Goal: Find specific page/section: Find specific page/section

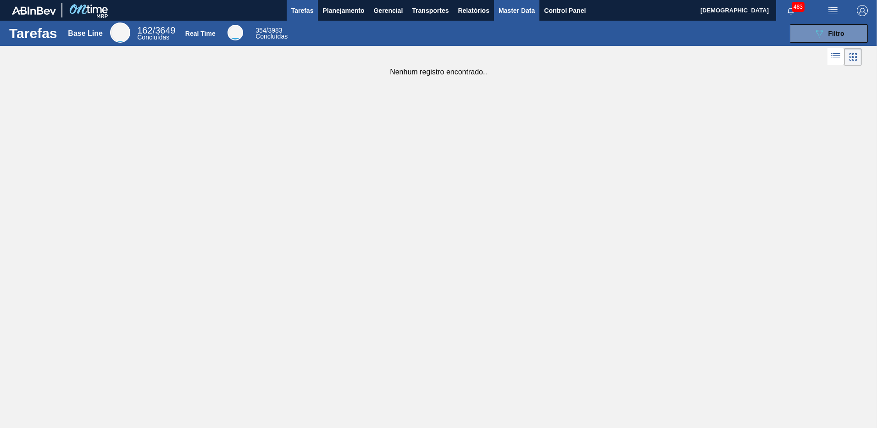
click at [528, 13] on span "Master Data" at bounding box center [517, 10] width 36 height 11
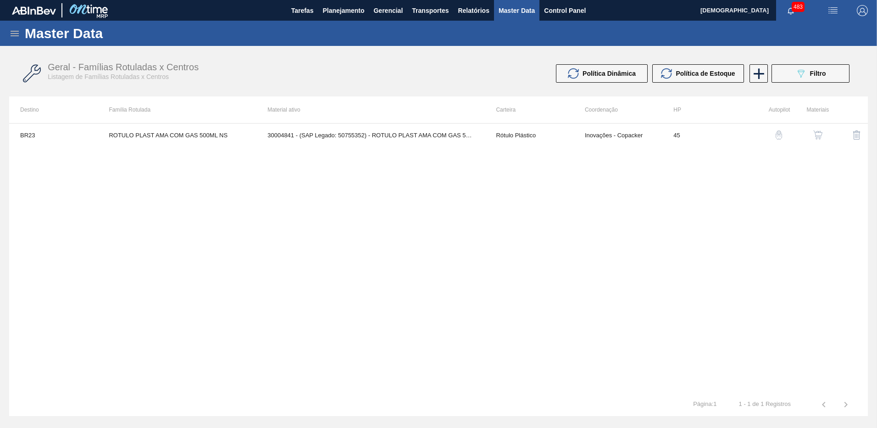
click at [16, 35] on icon at bounding box center [14, 33] width 11 height 11
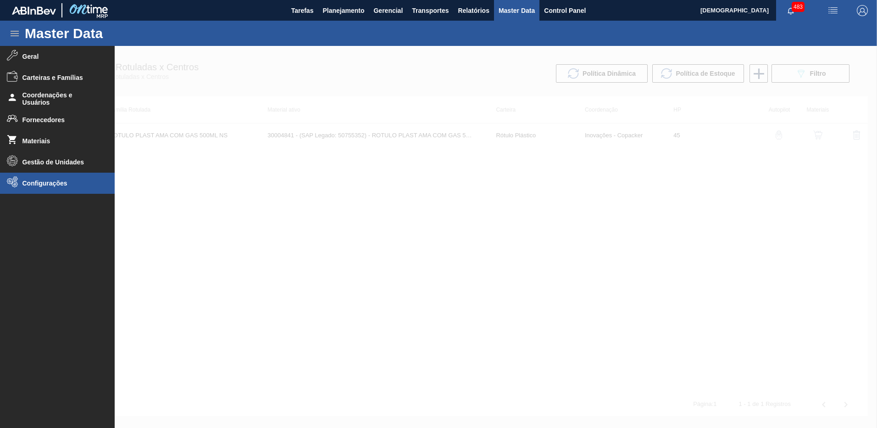
click at [44, 181] on span "Configurações" at bounding box center [60, 182] width 76 height 7
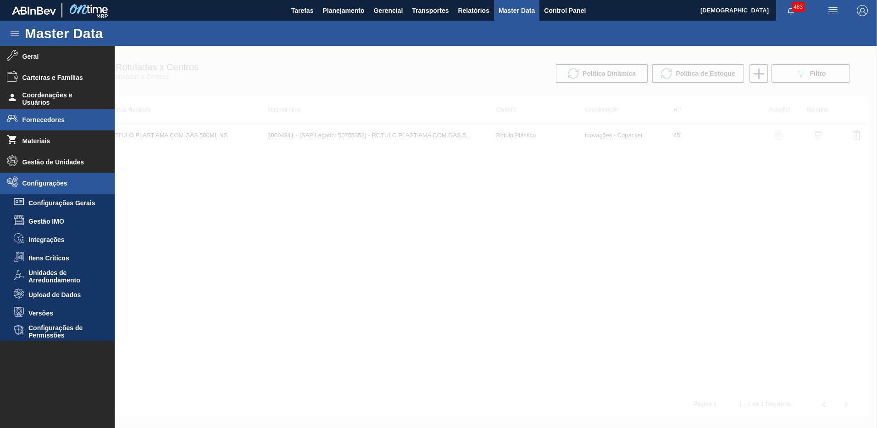
click at [48, 117] on span "Fornecedores" at bounding box center [60, 119] width 76 height 7
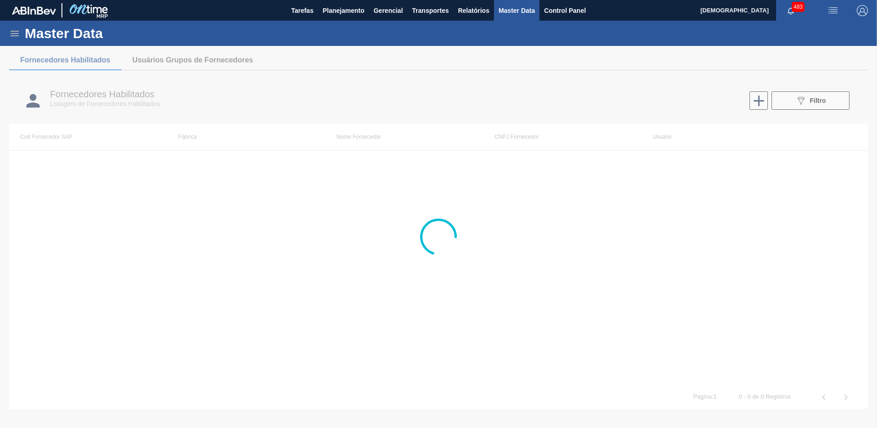
click at [174, 57] on div at bounding box center [438, 237] width 877 height 382
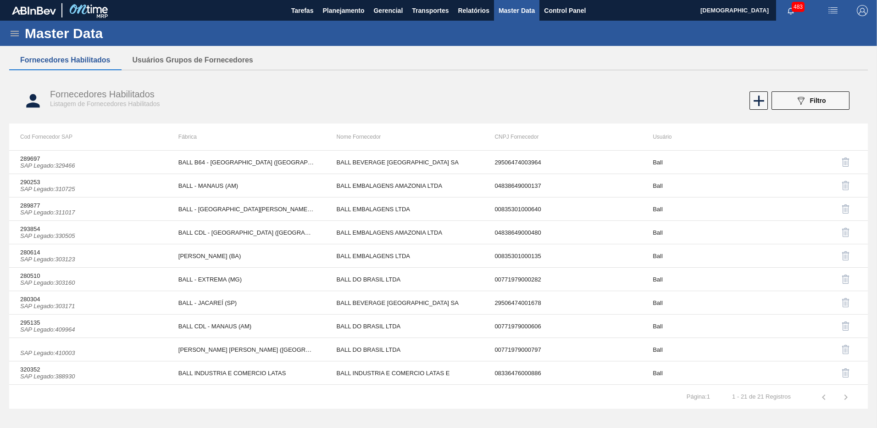
click at [174, 57] on button "Usuários Grupos de Fornecedores" at bounding box center [193, 59] width 143 height 19
